Goal: Task Accomplishment & Management: Manage account settings

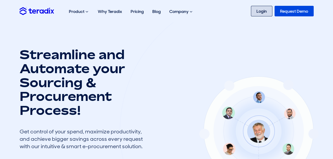
click at [258, 12] on link "Login" at bounding box center [261, 11] width 21 height 11
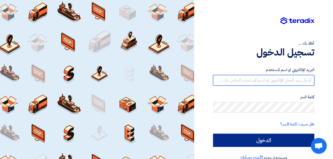
type input "osama.abdelaziz@leapeg.com"
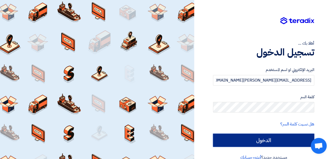
click at [259, 136] on input "الدخول" at bounding box center [263, 140] width 101 height 13
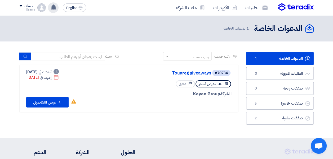
click at [54, 4] on div "تم مشاهدة العرض المقدم للطلب "Supply of giveaways (Notebooks and pens)" من قبل …" at bounding box center [53, 7] width 11 height 11
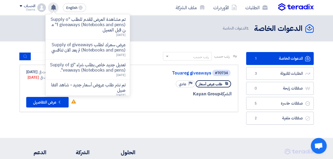
click at [54, 5] on use at bounding box center [53, 7] width 5 height 6
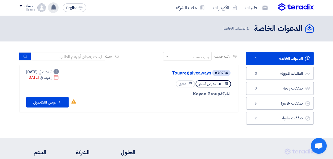
click at [55, 7] on use at bounding box center [53, 7] width 5 height 6
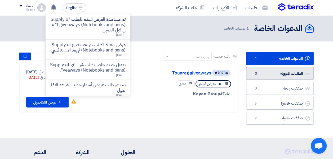
click at [275, 72] on link "الطلبات المقبولة الطلبات المقبولة 3" at bounding box center [279, 73] width 67 height 13
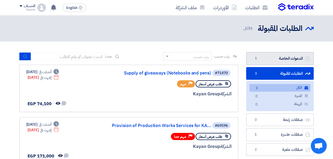
click at [263, 60] on link "الدعوات الخاصة الدعوات الخاصة 1" at bounding box center [279, 58] width 67 height 13
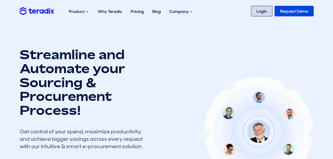
click at [253, 11] on link "Login" at bounding box center [261, 11] width 21 height 11
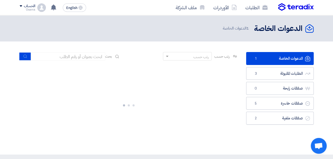
click at [23, 6] on div "الحساب" at bounding box center [28, 6] width 16 height 4
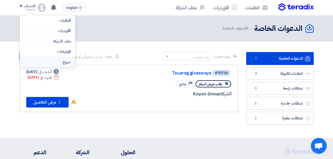
click at [55, 65] on li "خروج" at bounding box center [47, 62] width 55 height 10
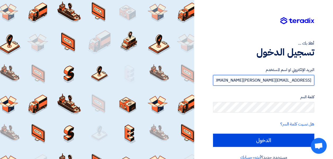
click at [236, 81] on input "osama.abdelaziz@leapeg.com" at bounding box center [263, 80] width 101 height 11
type input "amr.nada@leapeg.com"
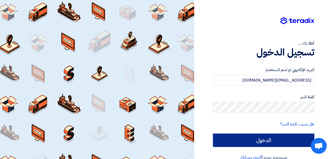
click at [259, 139] on input "الدخول" at bounding box center [263, 140] width 101 height 13
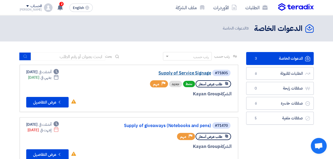
scroll to position [26, 0]
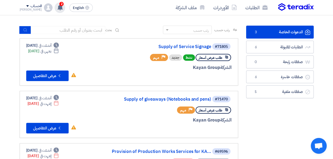
click at [55, 10] on div "2 تم نشر طلب عروض أسعار جديد - شاهد التفاصيل 1 hours ago تم نشر طلب عروض أسعار …" at bounding box center [60, 7] width 11 height 11
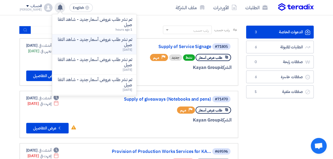
click at [74, 45] on p "تم نشر طلب عروض أسعار جديد - شاهد التفاصيل" at bounding box center [94, 42] width 76 height 11
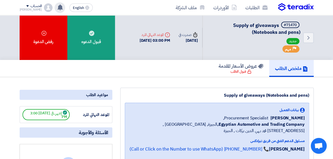
click at [57, 6] on use at bounding box center [59, 7] width 5 height 6
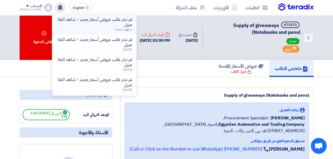
click at [65, 24] on p "تم نشر طلب عروض أسعار جديد - شاهد التفاصيل" at bounding box center [94, 22] width 76 height 11
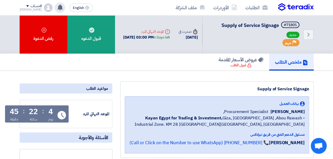
click at [57, 7] on use at bounding box center [59, 7] width 5 height 6
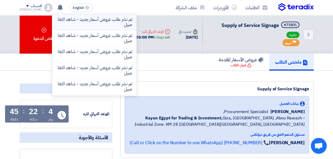
click at [71, 20] on p "تم نشر طلب عروض أسعار جديد - شاهد التفاصيل" at bounding box center [94, 22] width 76 height 11
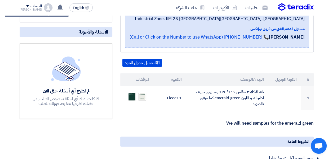
scroll to position [132, 0]
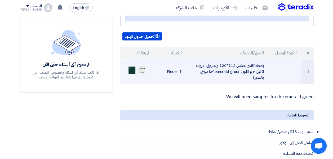
click at [134, 70] on img at bounding box center [131, 70] width 7 height 10
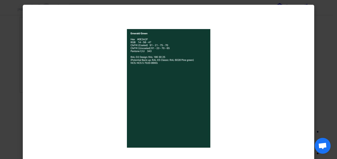
click at [280, 33] on div at bounding box center [168, 89] width 291 height 168
click at [332, 28] on html "الطلبات الأوردرات ملف الشركة English EN تم نشر طلب عروض أسعار جديد - شاهد التفا…" at bounding box center [168, 154] width 337 height 573
click at [329, 30] on modal-container at bounding box center [168, 79] width 337 height 159
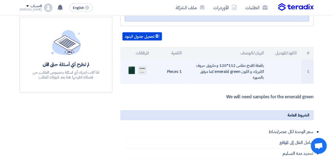
click at [139, 70] on img at bounding box center [141, 70] width 7 height 8
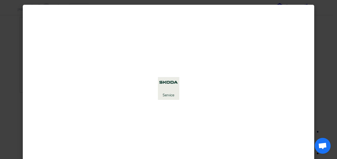
click at [332, 41] on modal-container at bounding box center [168, 79] width 337 height 159
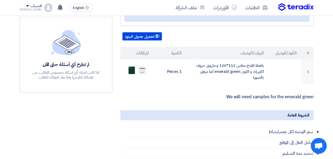
click at [208, 94] on p "We will need samples for the emerald green" at bounding box center [216, 96] width 193 height 5
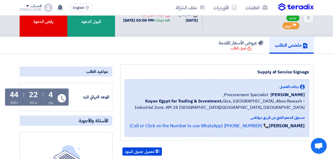
scroll to position [0, 0]
